Goal: Task Accomplishment & Management: Use online tool/utility

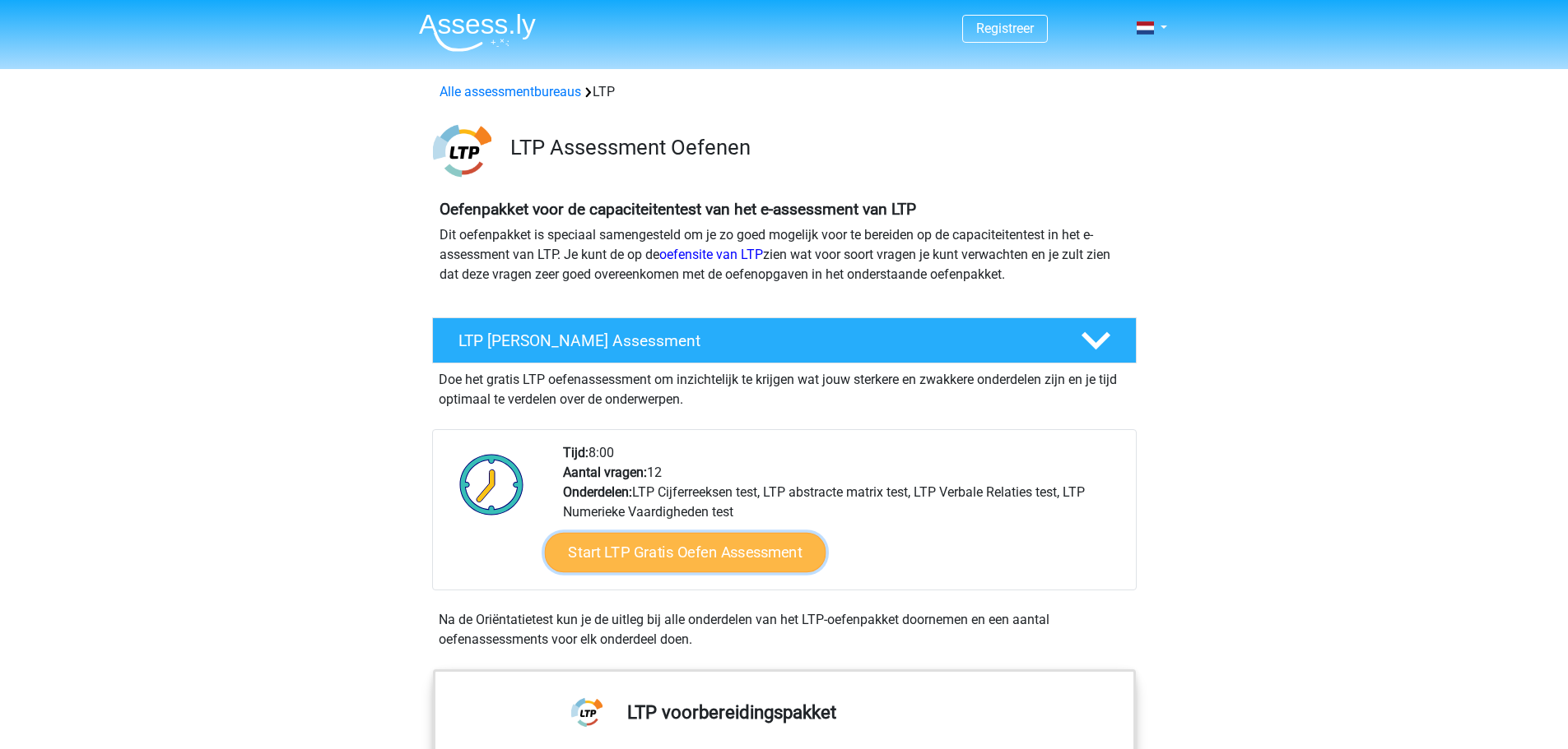
click at [713, 557] on link "Start LTP Gratis Oefen Assessment" at bounding box center [685, 552] width 281 height 39
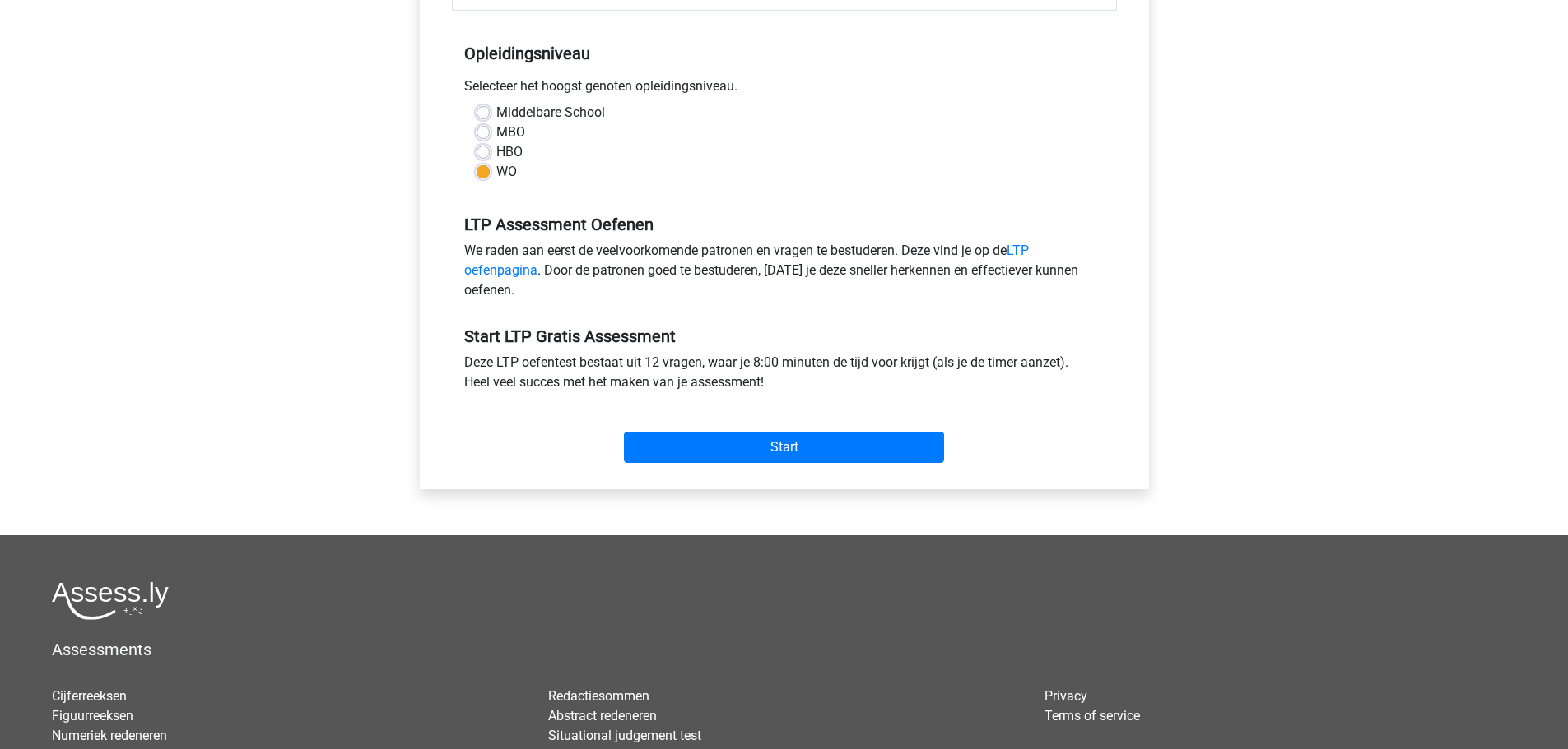
scroll to position [494, 0]
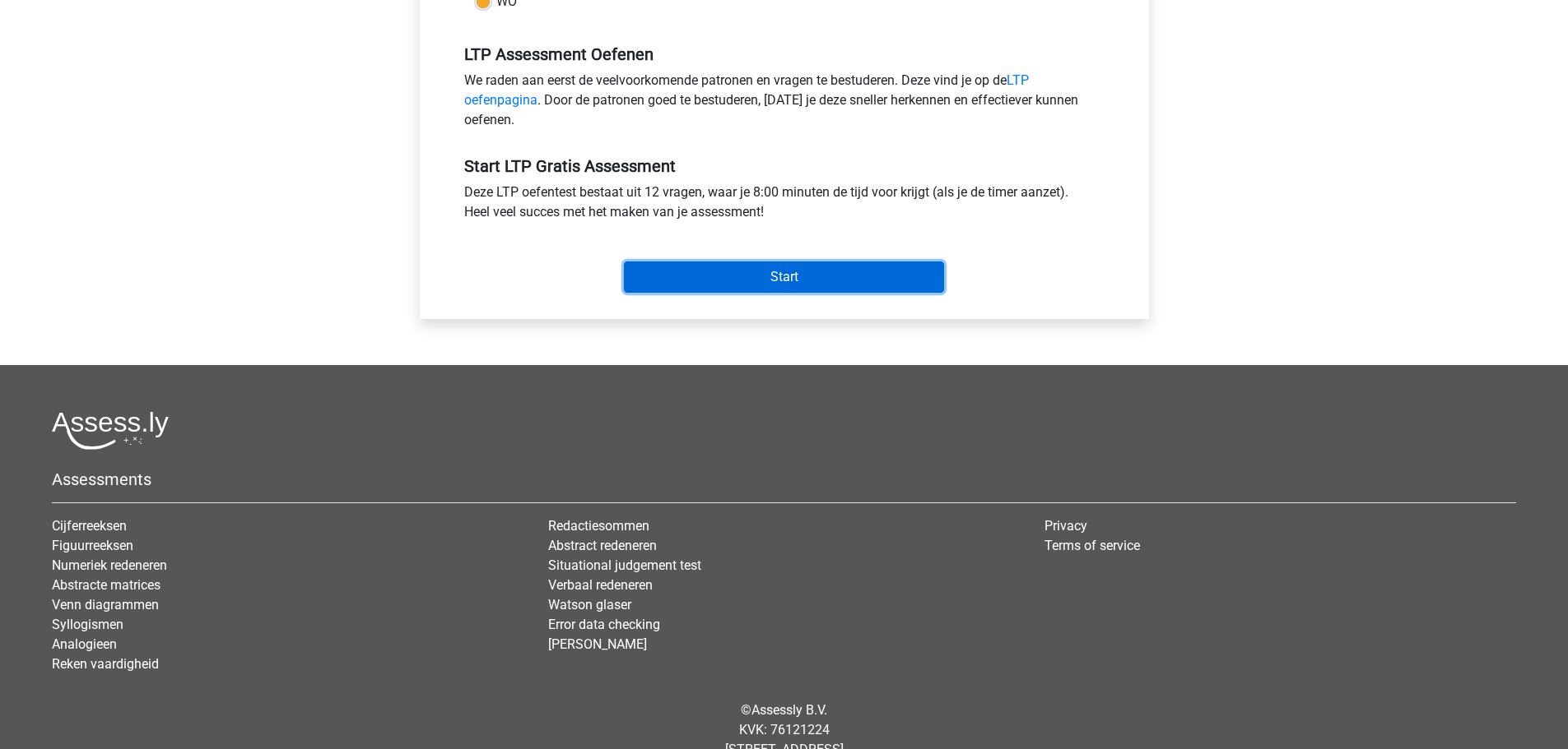
click at [659, 279] on input "Start" at bounding box center [783, 277] width 320 height 31
